Goal: Book appointment/travel/reservation

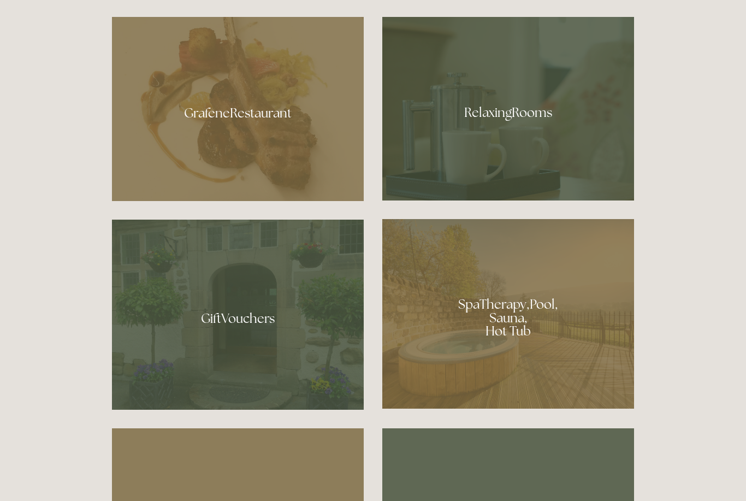
scroll to position [739, 0]
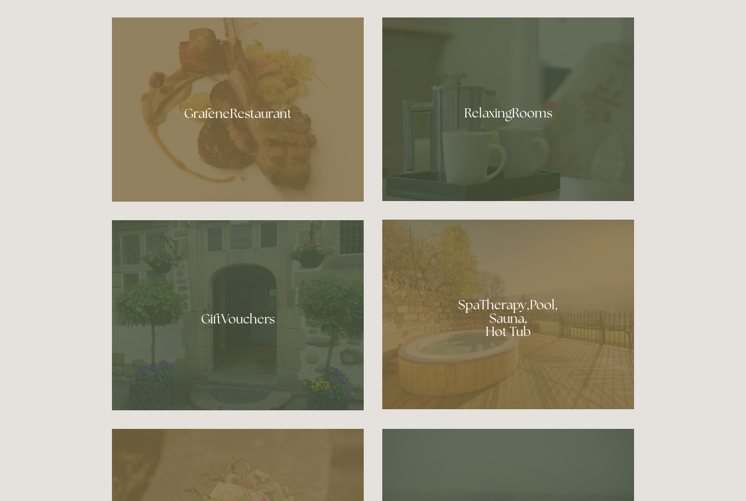
click at [250, 137] on div at bounding box center [238, 109] width 252 height 184
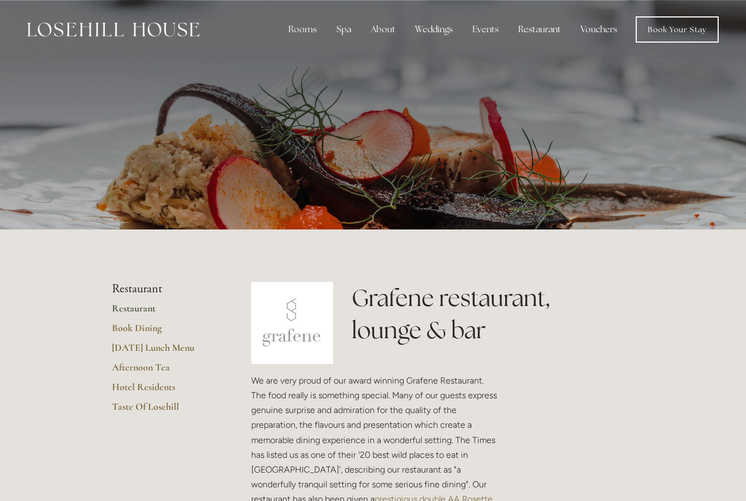
click at [308, 31] on div "Rooms" at bounding box center [303, 30] width 46 height 22
click at [310, 59] on link "Rooms" at bounding box center [303, 53] width 28 height 11
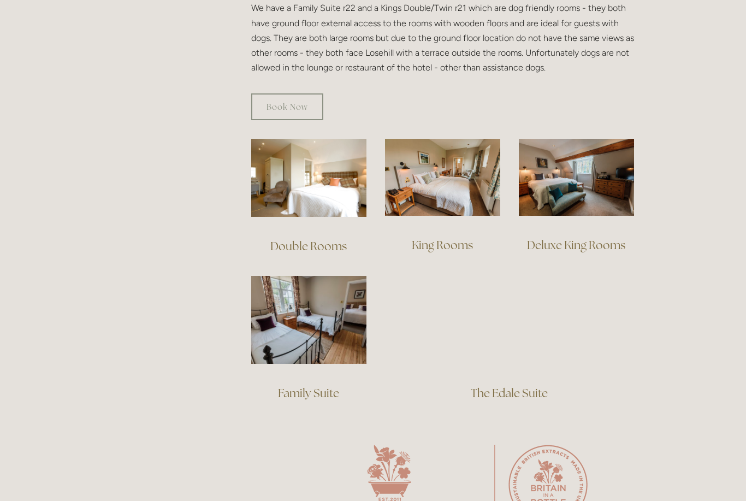
scroll to position [664, 0]
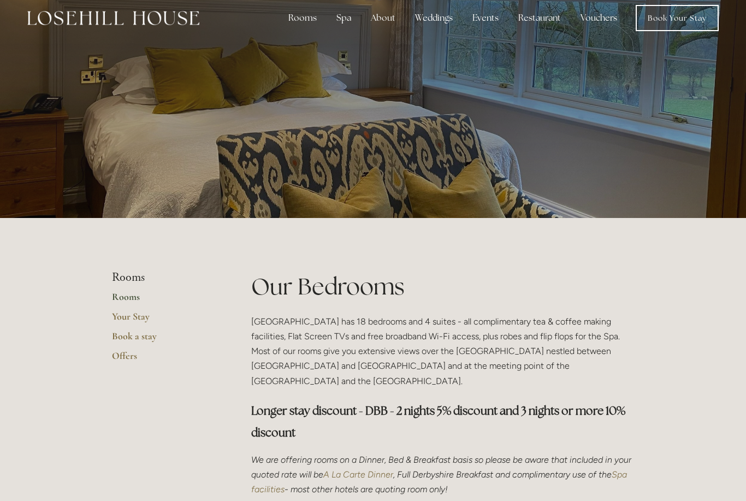
scroll to position [0, 0]
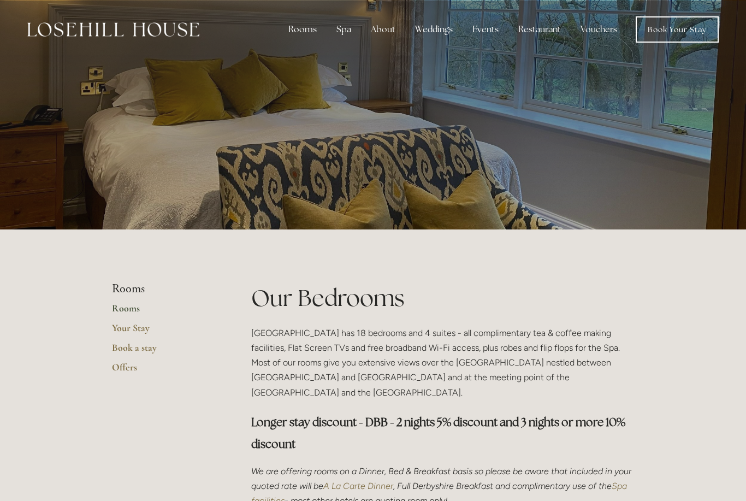
click at [132, 311] on link "Rooms" at bounding box center [164, 312] width 104 height 20
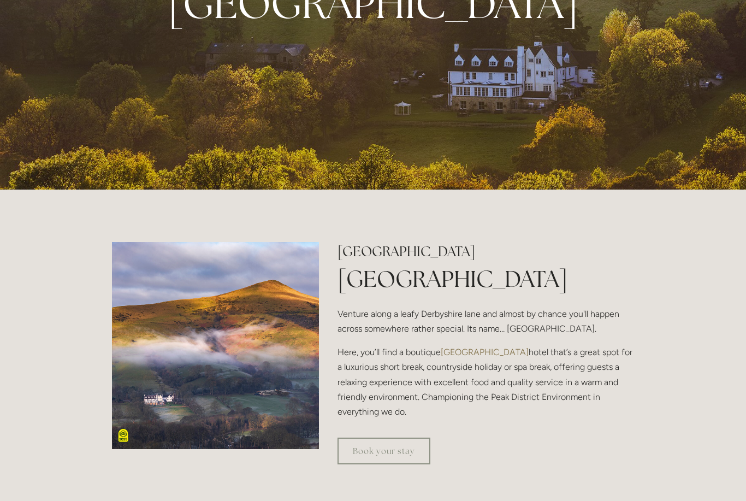
scroll to position [236, 0]
click at [387, 464] on link "Book your stay" at bounding box center [384, 451] width 93 height 27
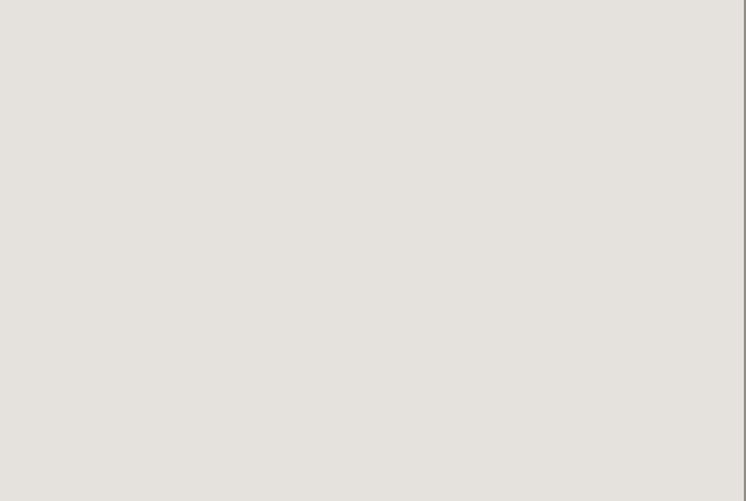
scroll to position [802, 2]
